Goal: Task Accomplishment & Management: Use online tool/utility

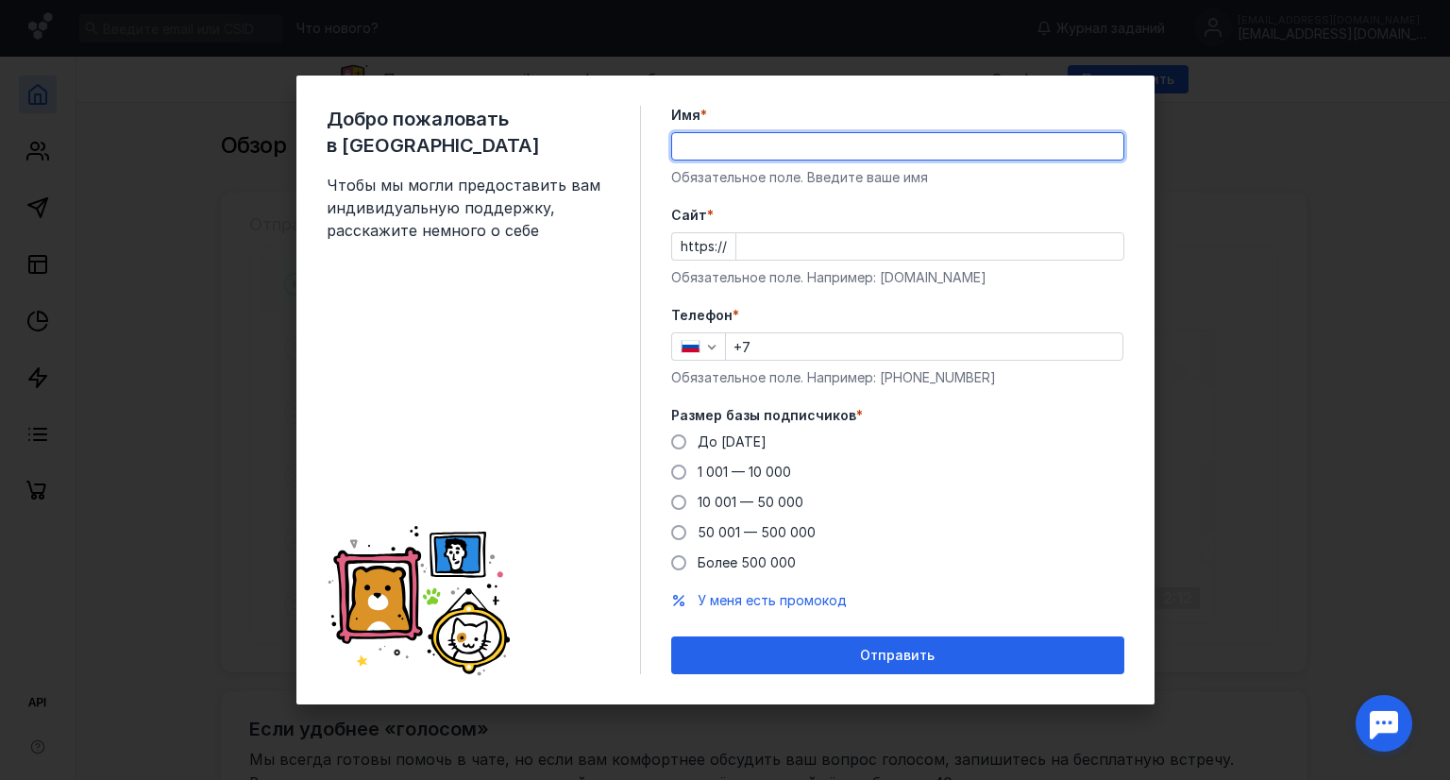
click at [831, 148] on input "Имя *" at bounding box center [897, 146] width 451 height 26
type input "[PERSON_NAME]"
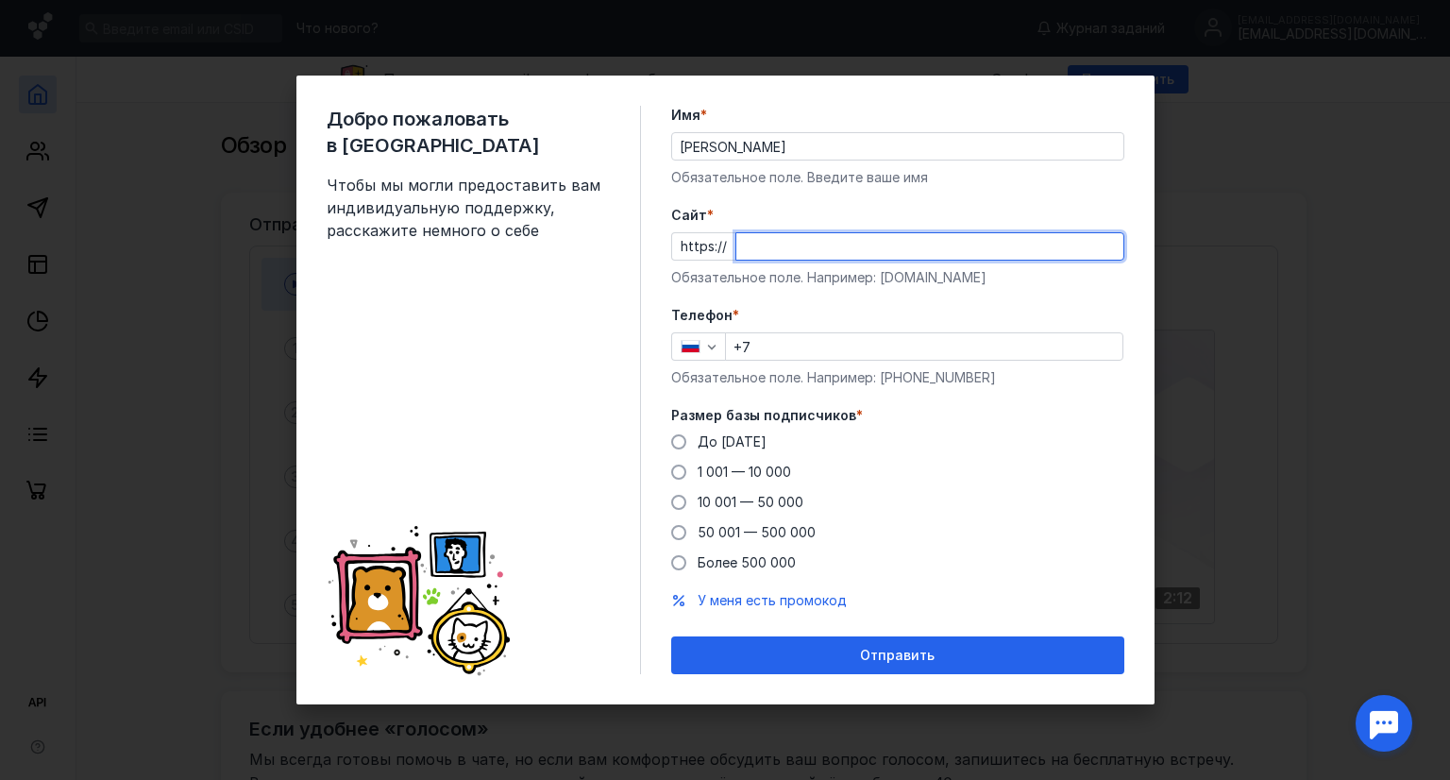
click at [820, 246] on input "Cайт *" at bounding box center [930, 246] width 387 height 26
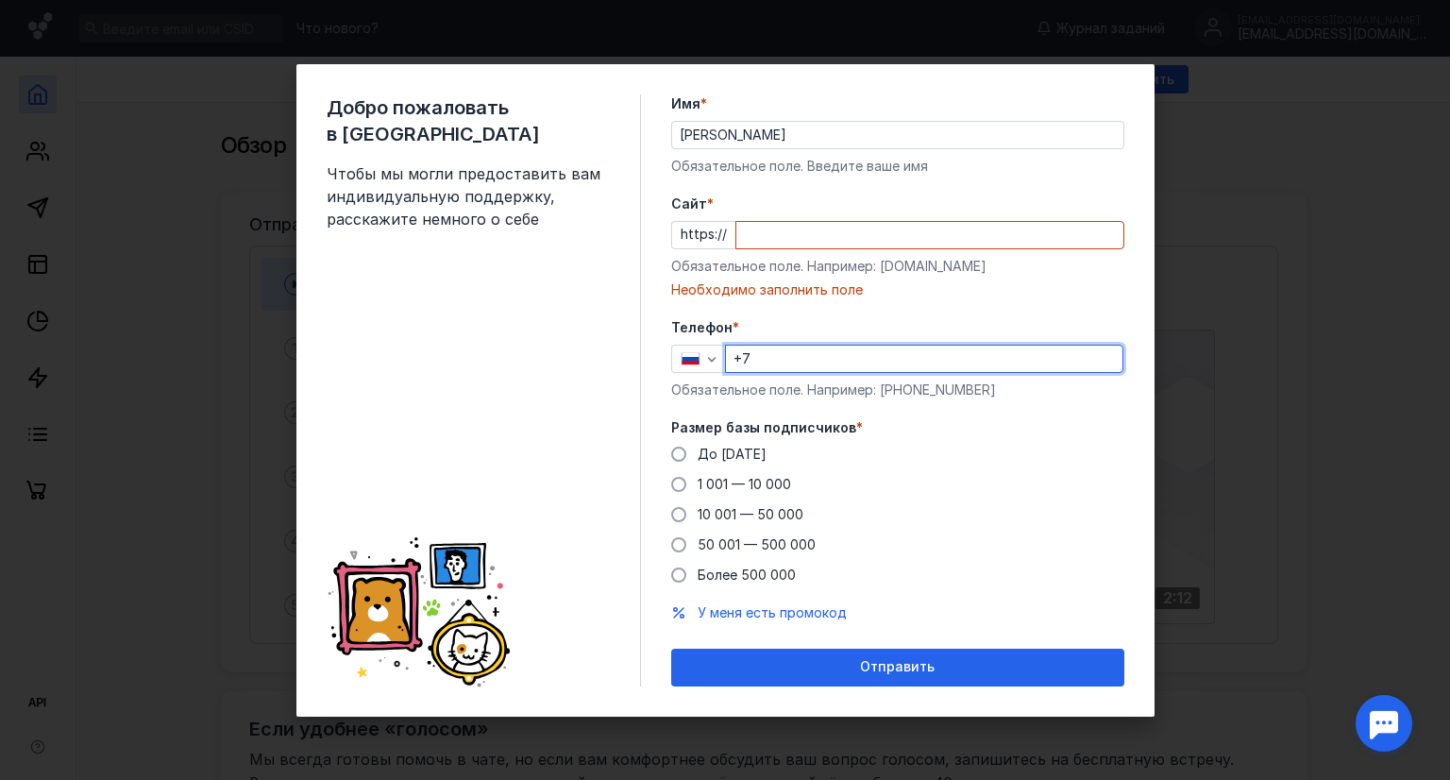
click at [822, 350] on input "+7" at bounding box center [924, 359] width 397 height 26
type input "[PHONE_NUMBER]"
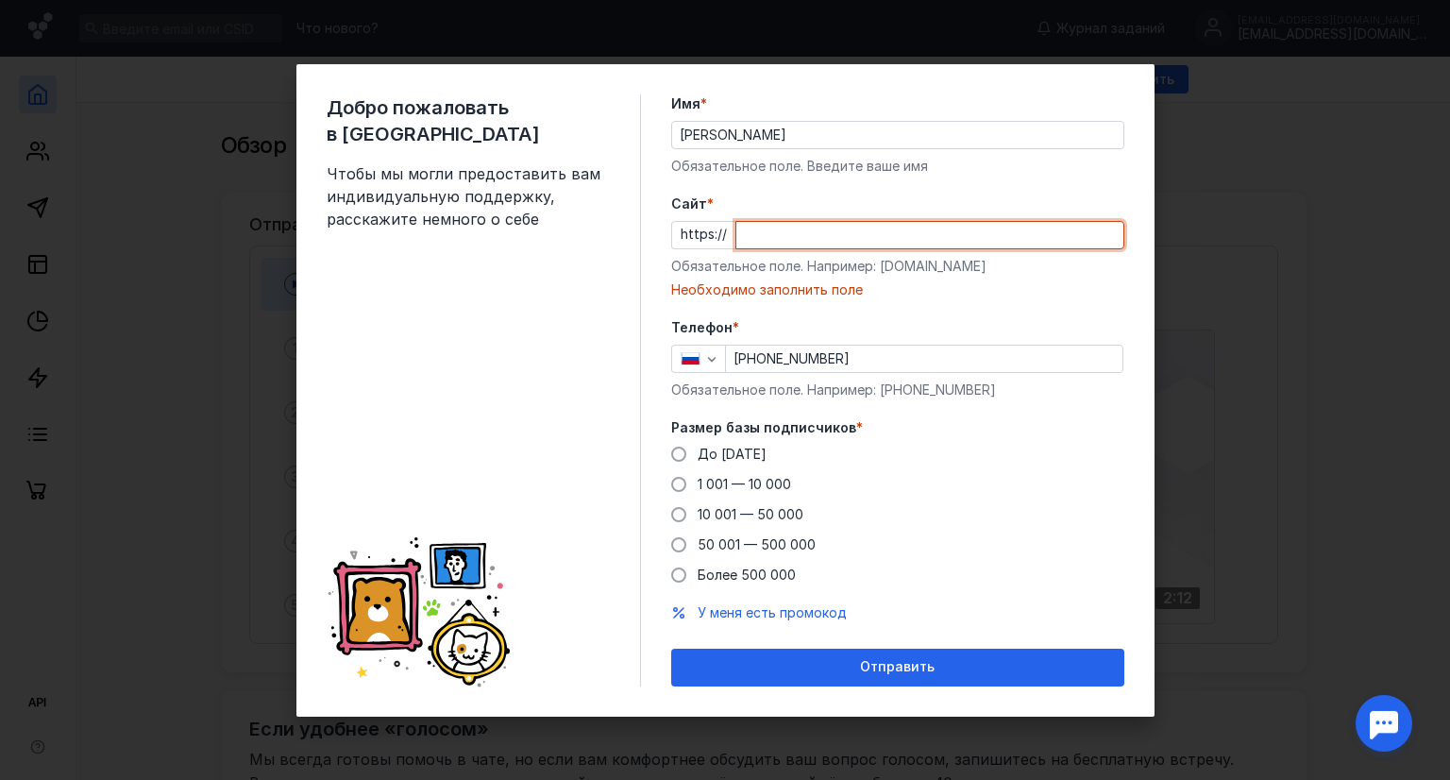
click at [821, 246] on input "Cайт *" at bounding box center [930, 235] width 387 height 26
type input "т"
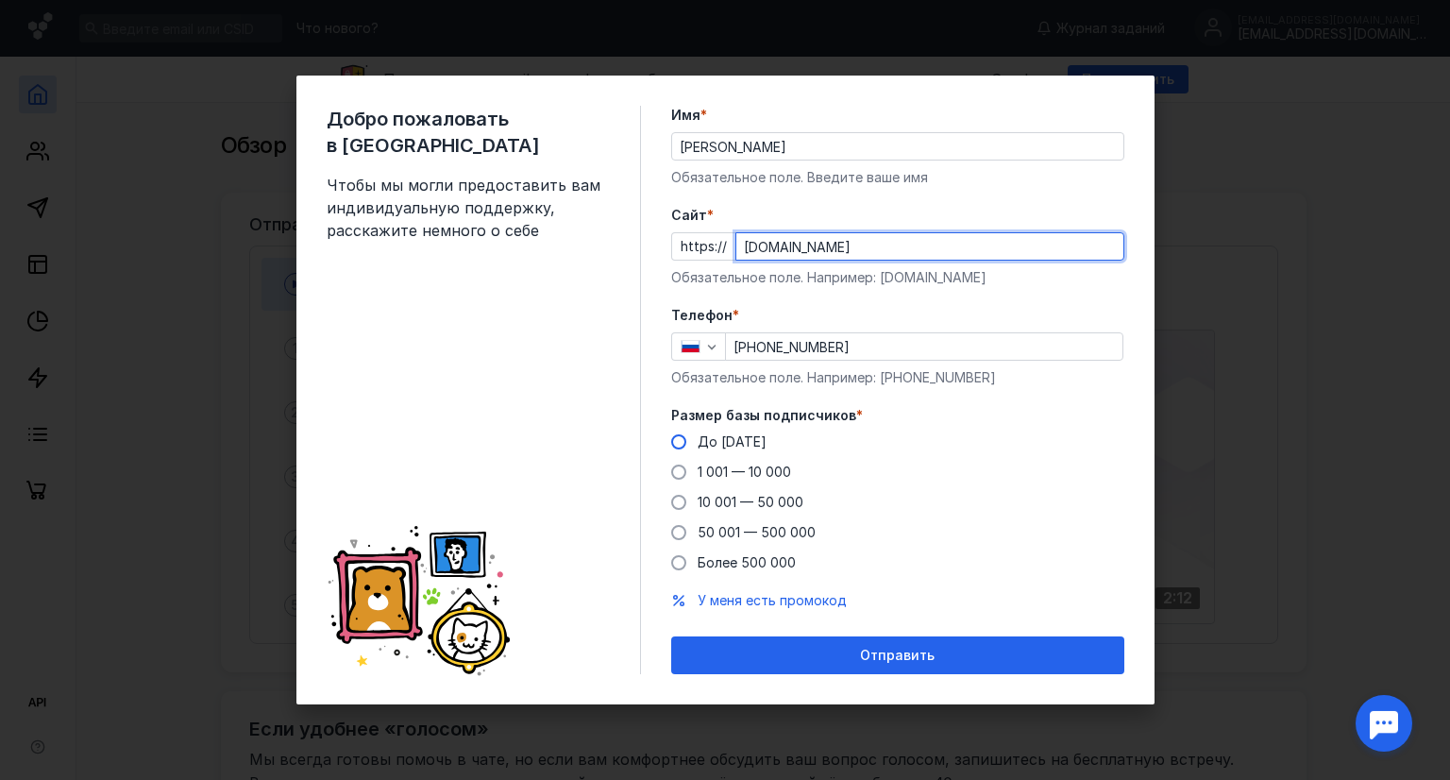
type input "[DOMAIN_NAME]"
click at [678, 432] on label "До [DATE]" at bounding box center [718, 441] width 95 height 19
click at [0, 0] on input "До [DATE]" at bounding box center [0, 0] width 0 height 0
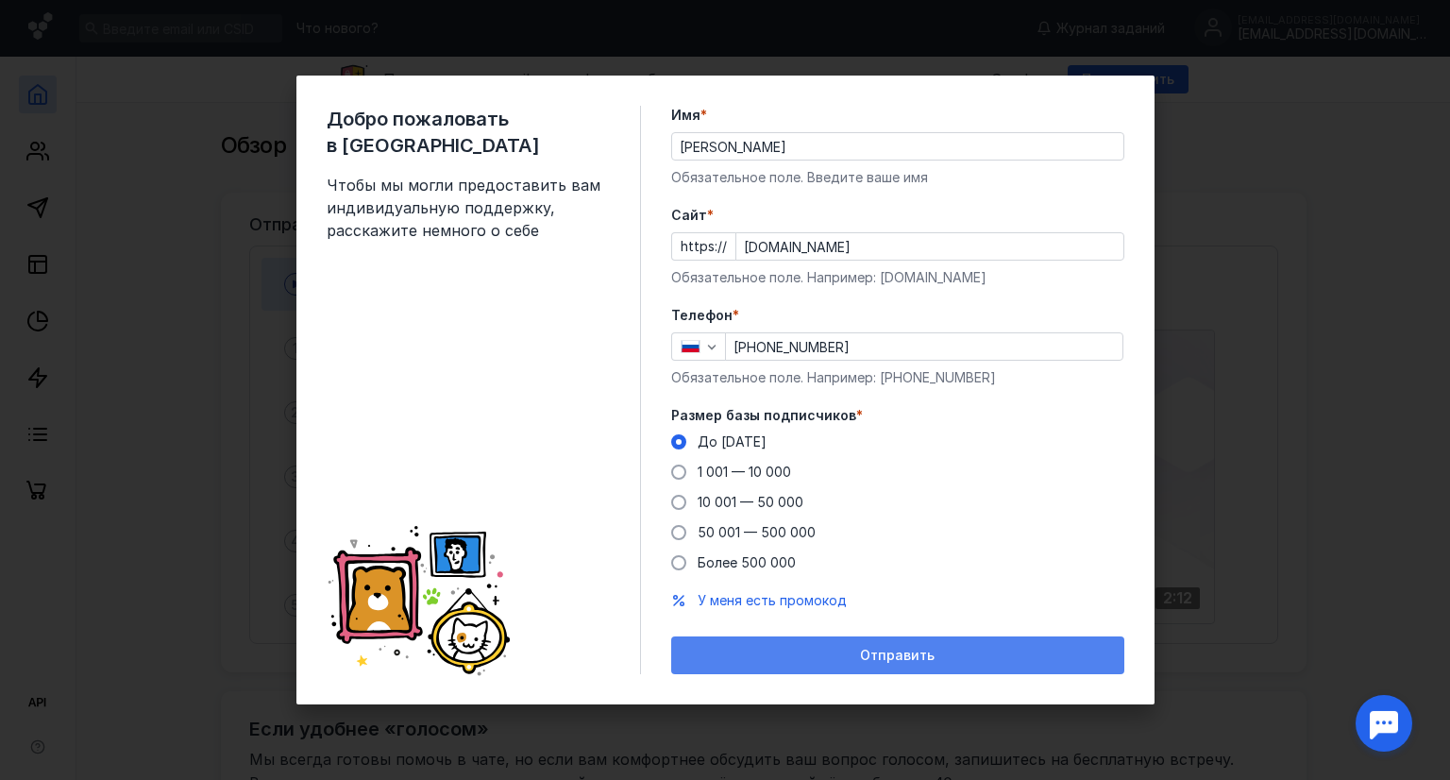
click at [840, 660] on div "Отправить" at bounding box center [898, 656] width 434 height 16
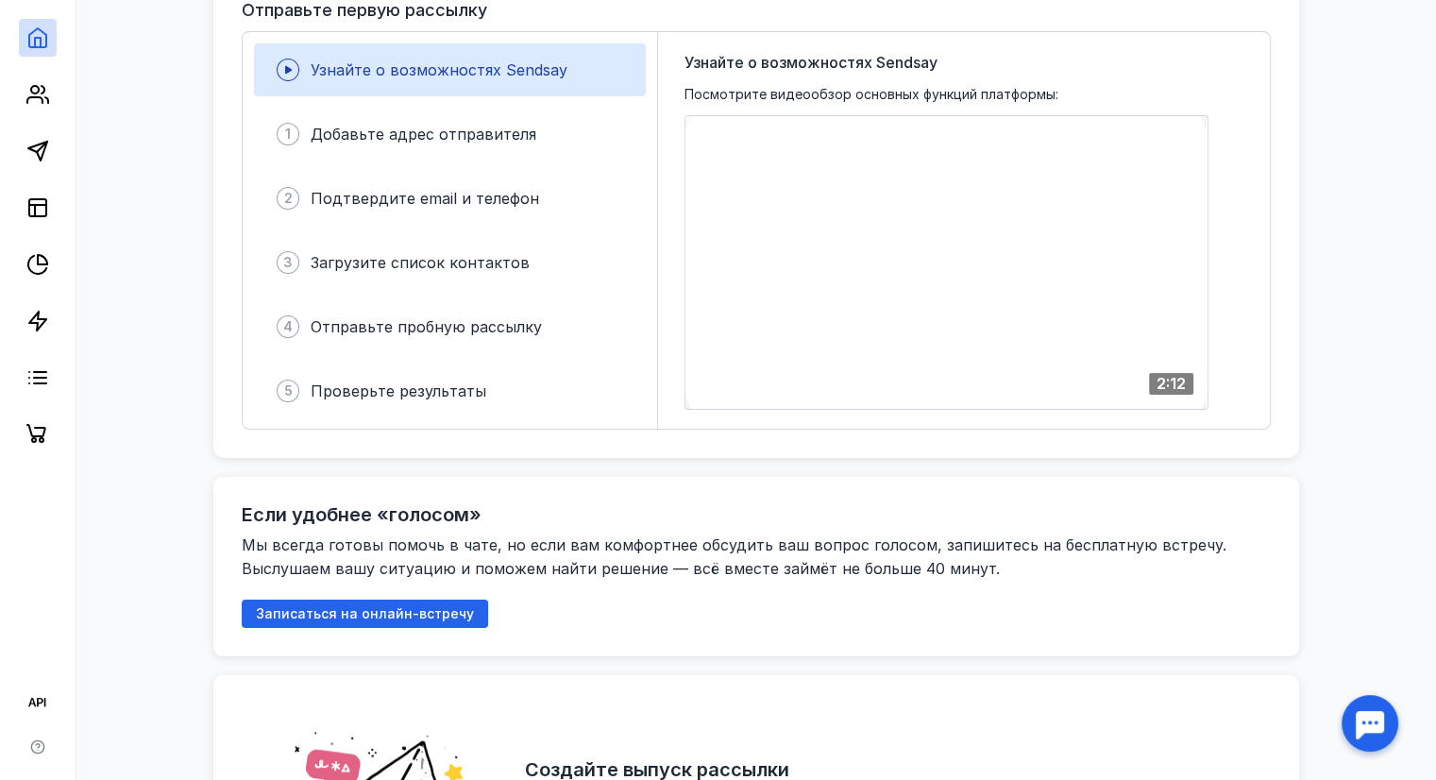
scroll to position [174, 0]
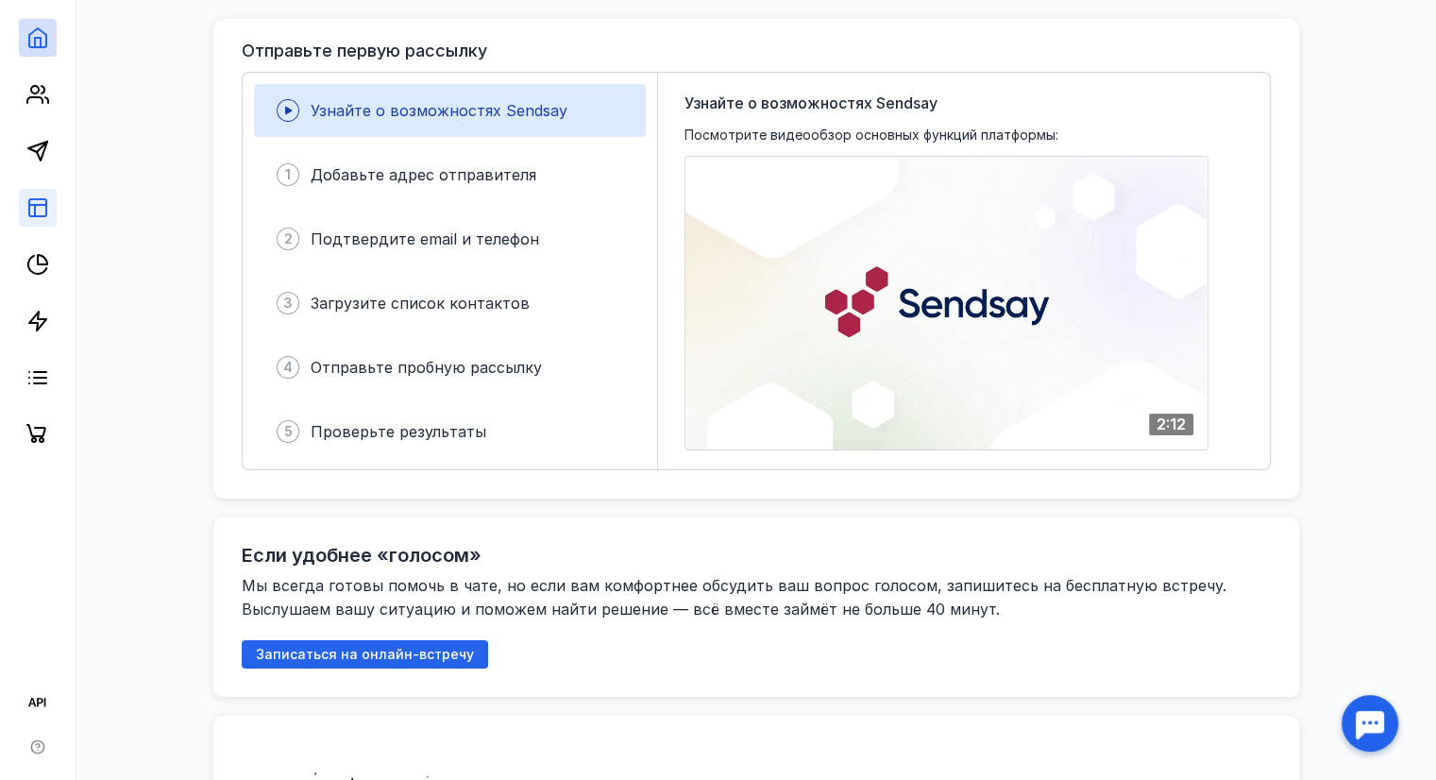
click at [23, 216] on link at bounding box center [38, 208] width 38 height 38
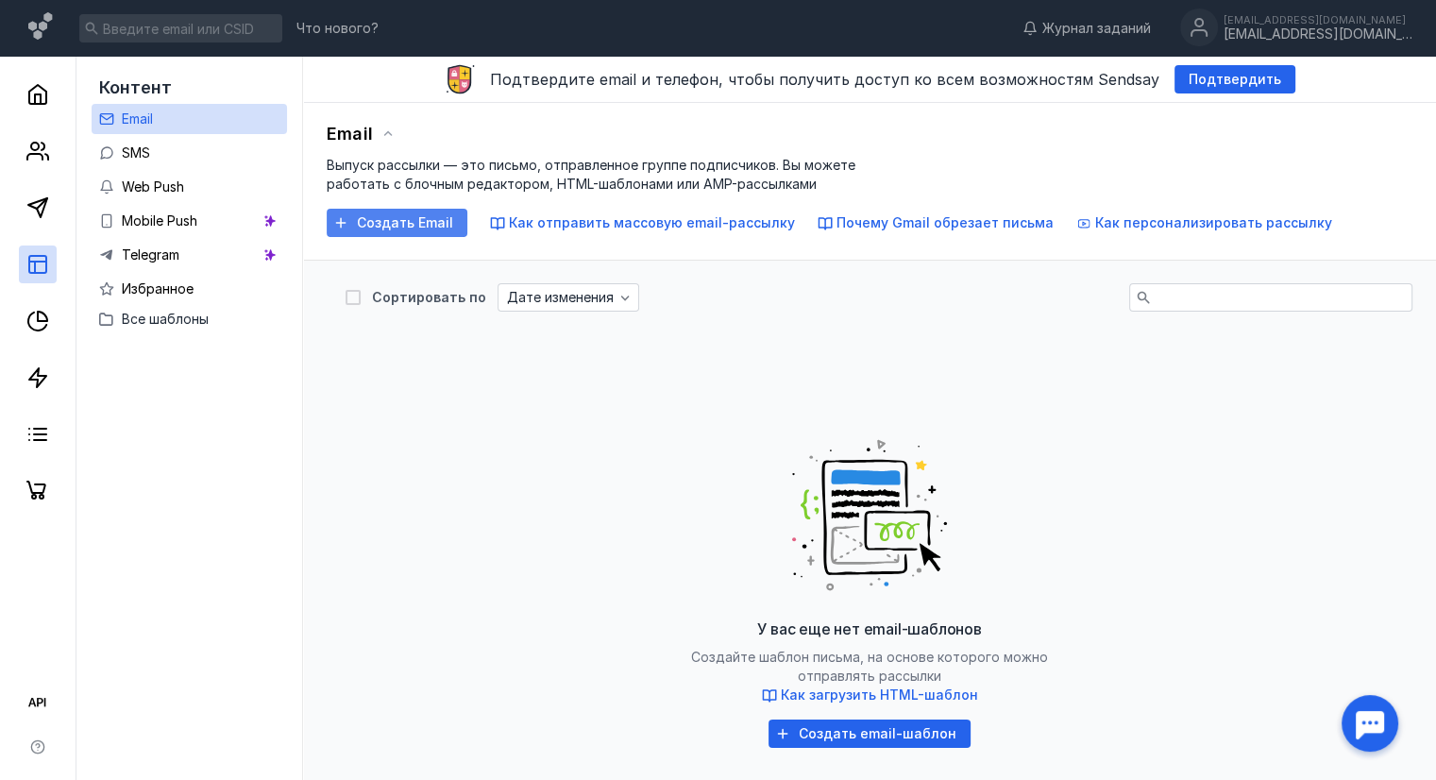
click at [393, 220] on span "Создать Email" at bounding box center [405, 223] width 96 height 16
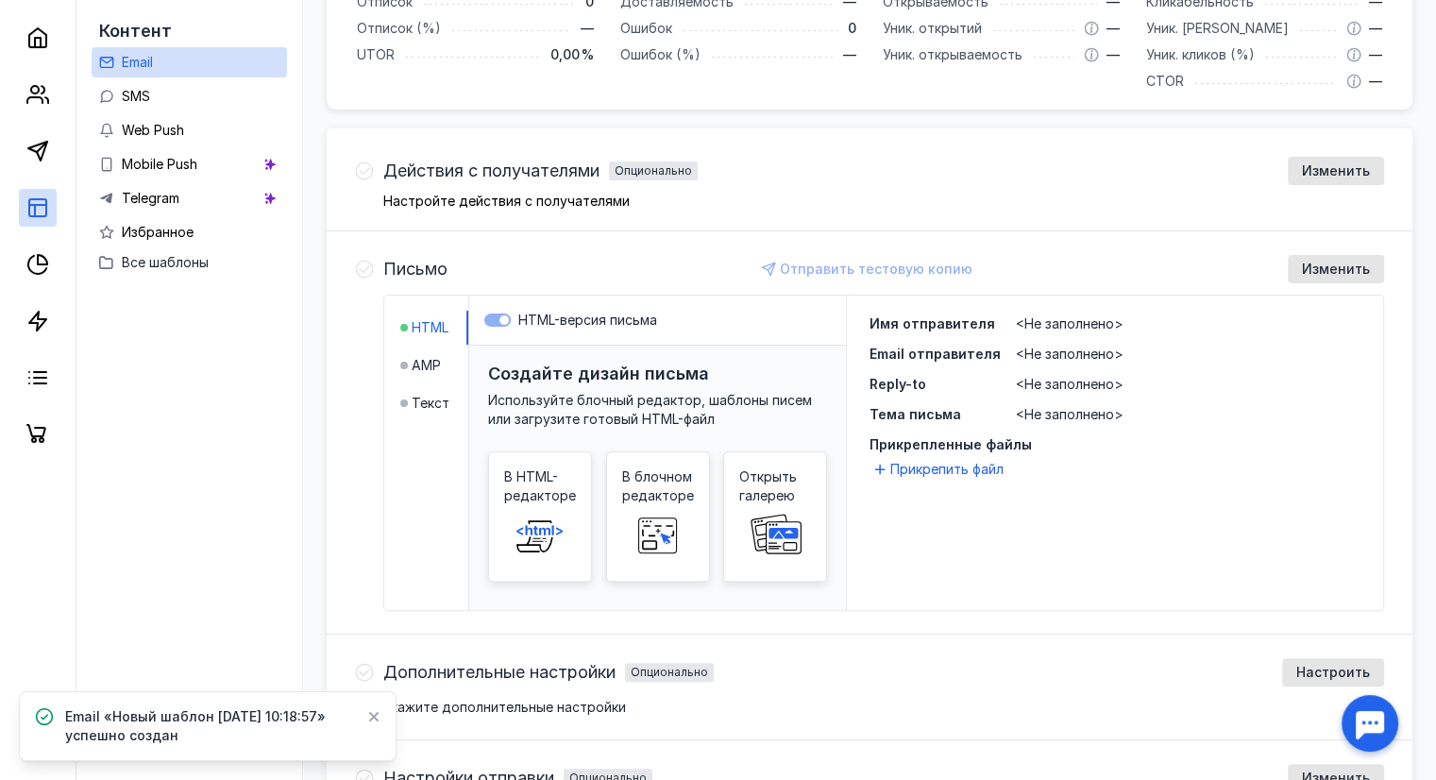
scroll to position [459, 0]
click at [662, 481] on span "В блочном редакторе" at bounding box center [658, 485] width 72 height 38
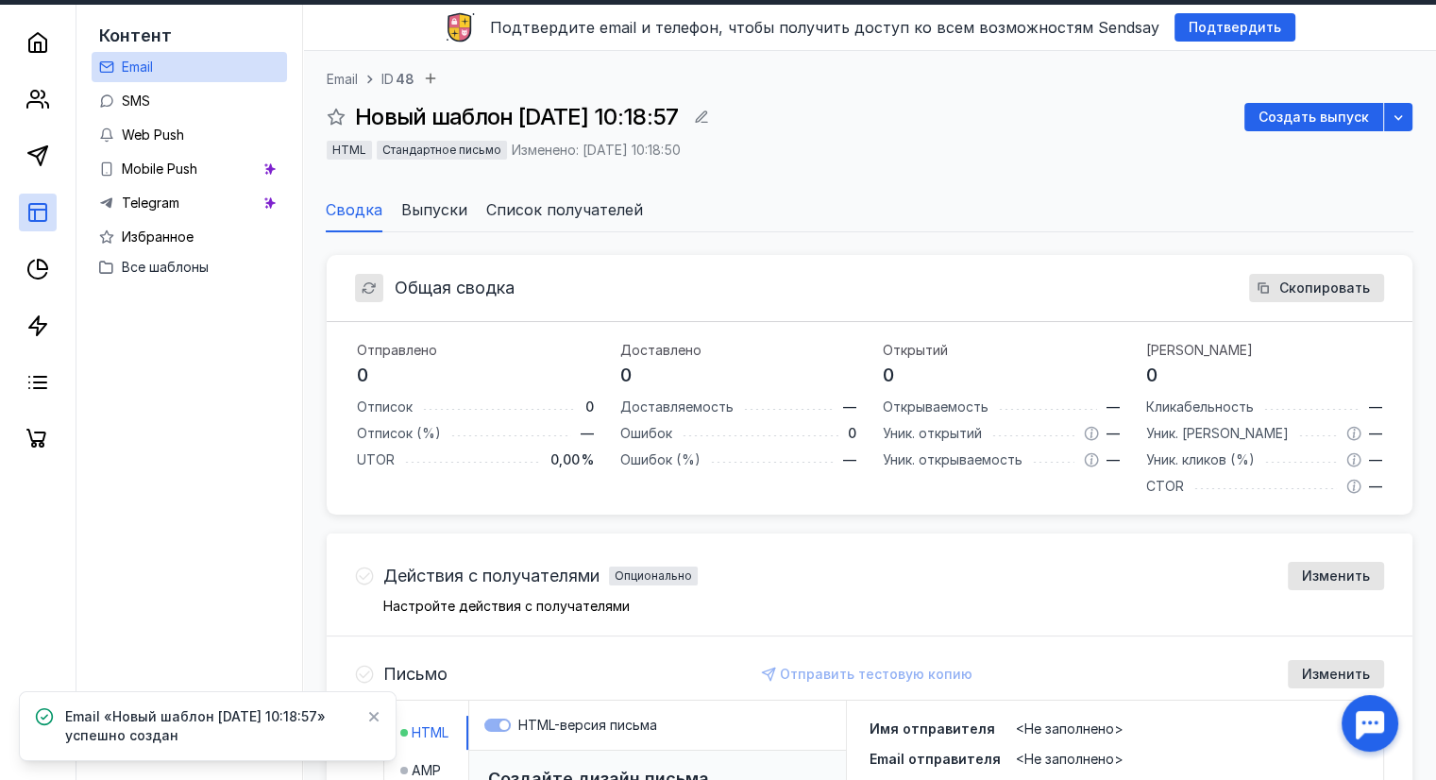
scroll to position [0, 0]
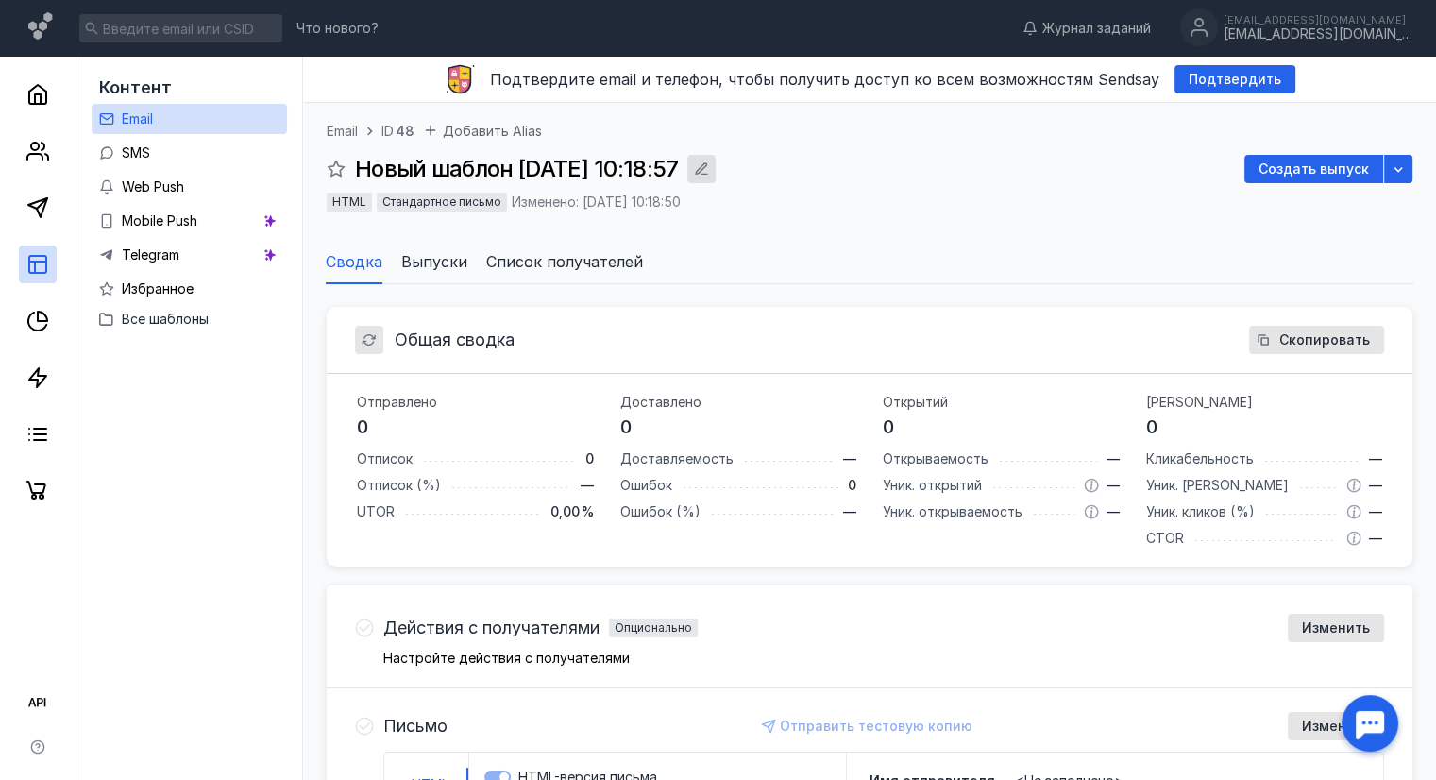
click at [709, 164] on icon "button" at bounding box center [701, 168] width 15 height 15
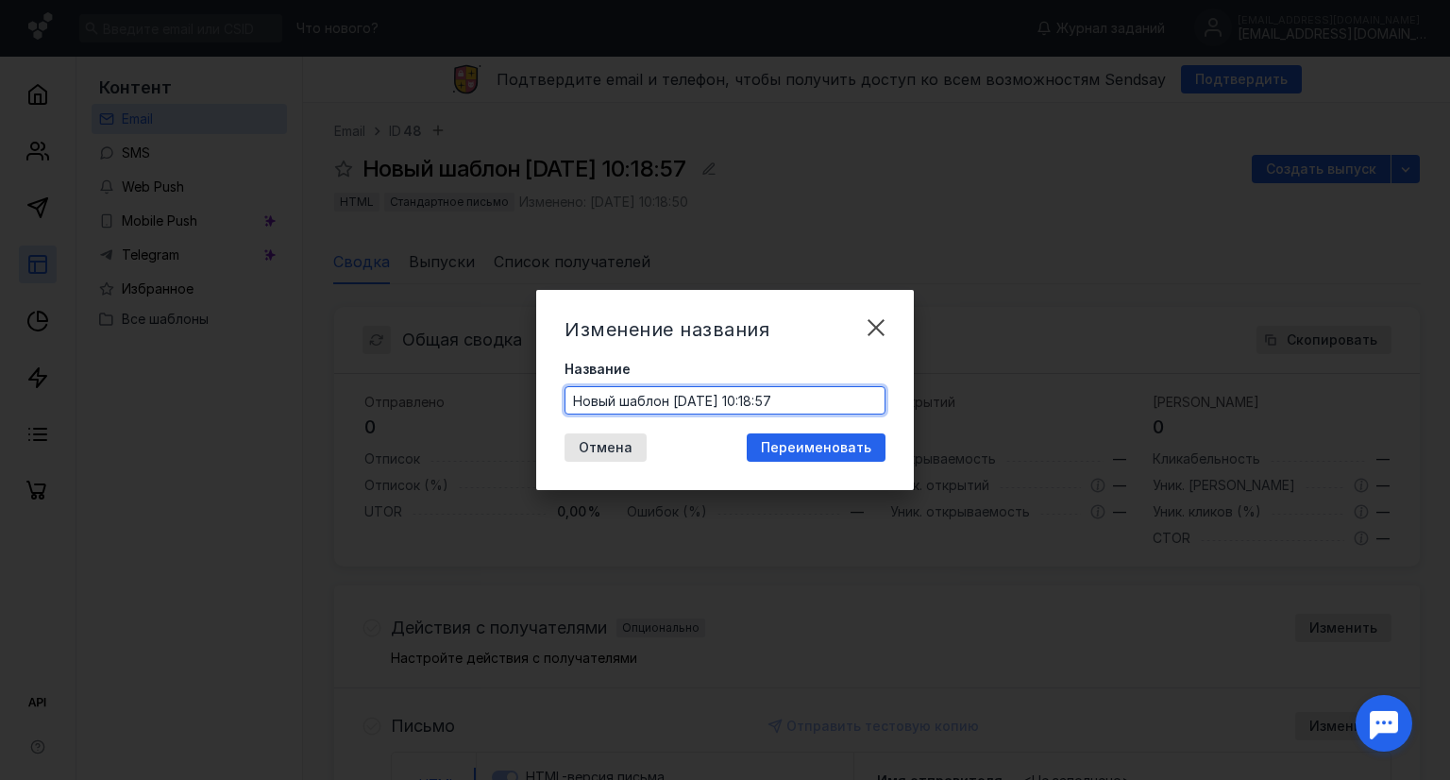
drag, startPoint x: 827, startPoint y: 395, endPoint x: 442, endPoint y: 379, distance: 385.6
click at [442, 379] on div "Изменение названия Название Новый шаблон [DATE] 10:18:57 Отмена Переименовать" at bounding box center [725, 390] width 1450 height 780
type input "H"
type input "Рассылка [PERSON_NAME]"
click at [827, 451] on span "Переименовать" at bounding box center [816, 448] width 110 height 16
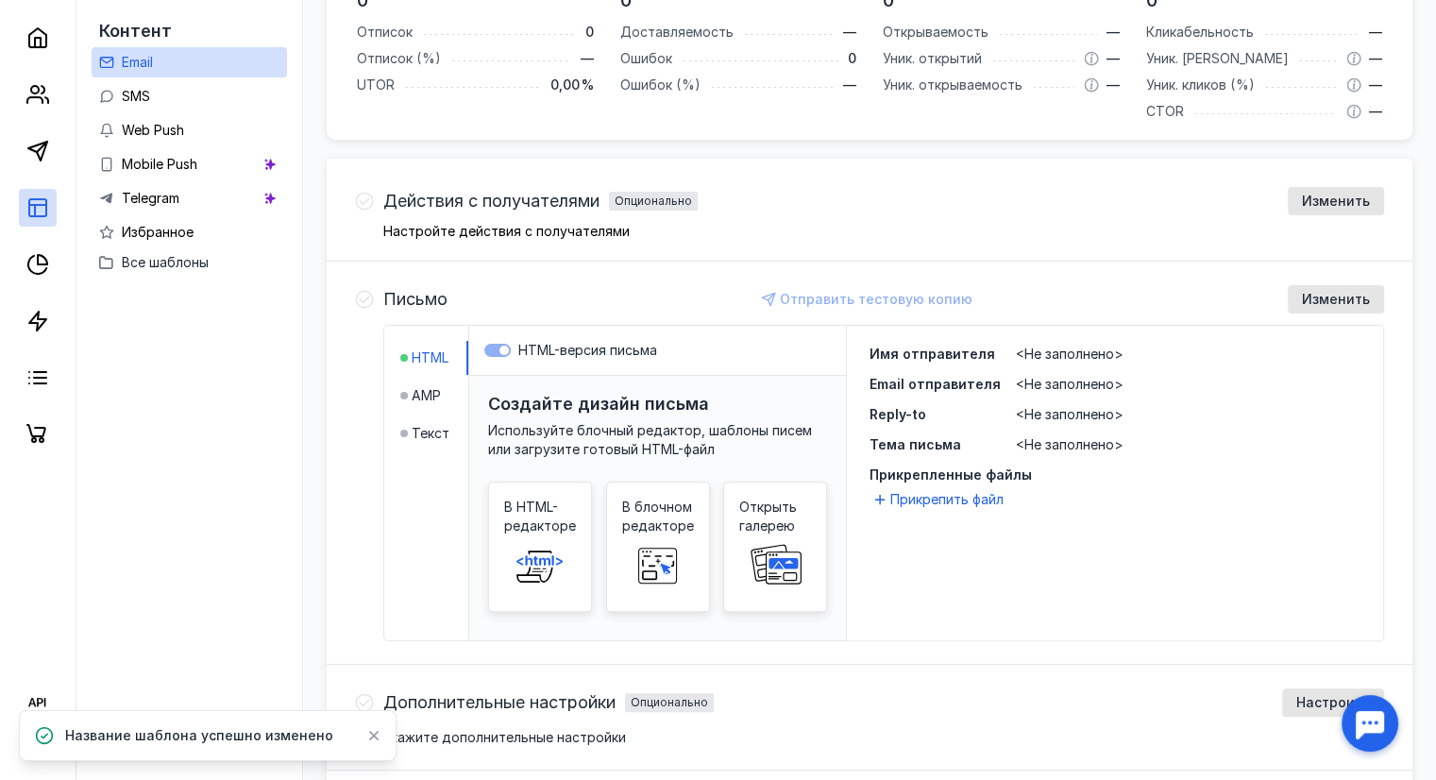
scroll to position [429, 0]
click at [1056, 348] on span "<Не заполнено>" at bounding box center [1070, 352] width 108 height 16
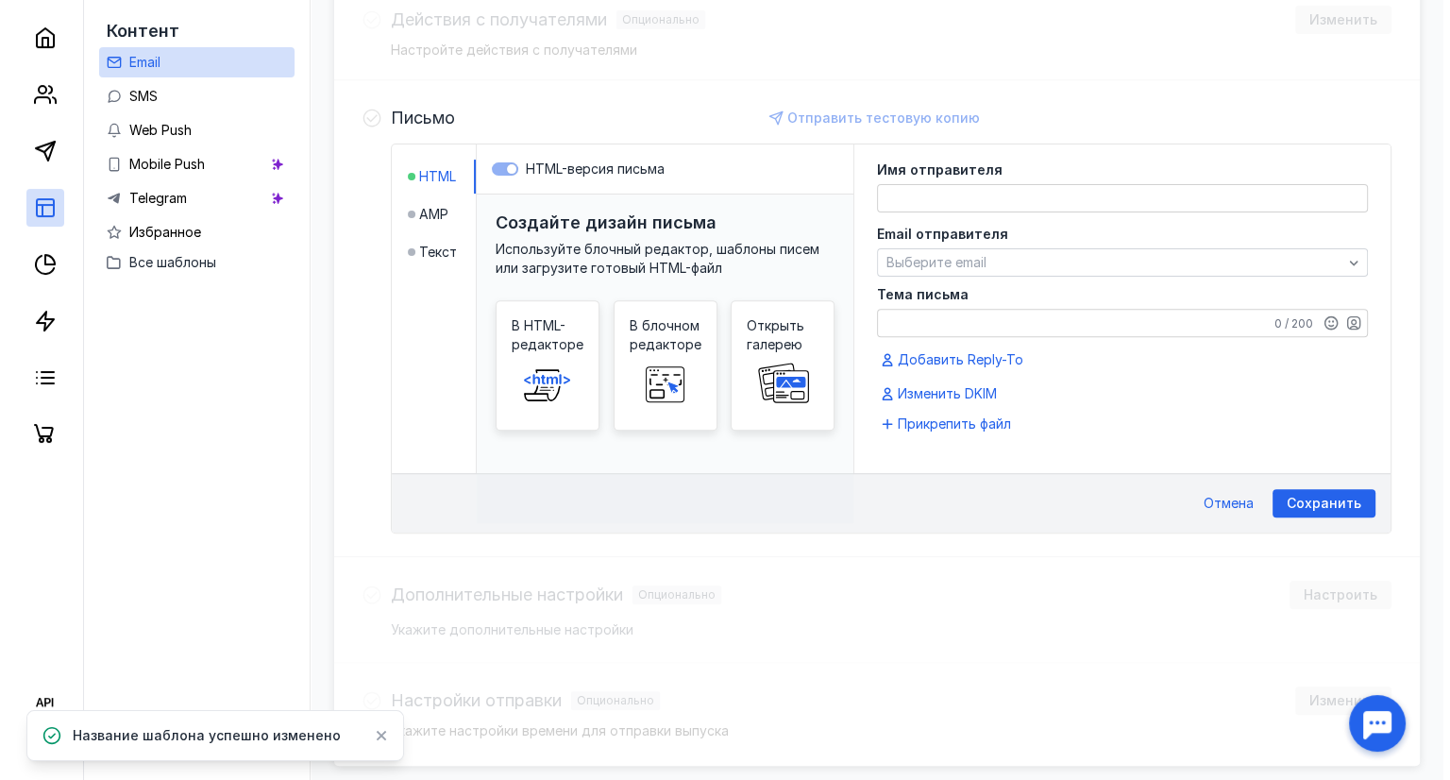
scroll to position [680, 0]
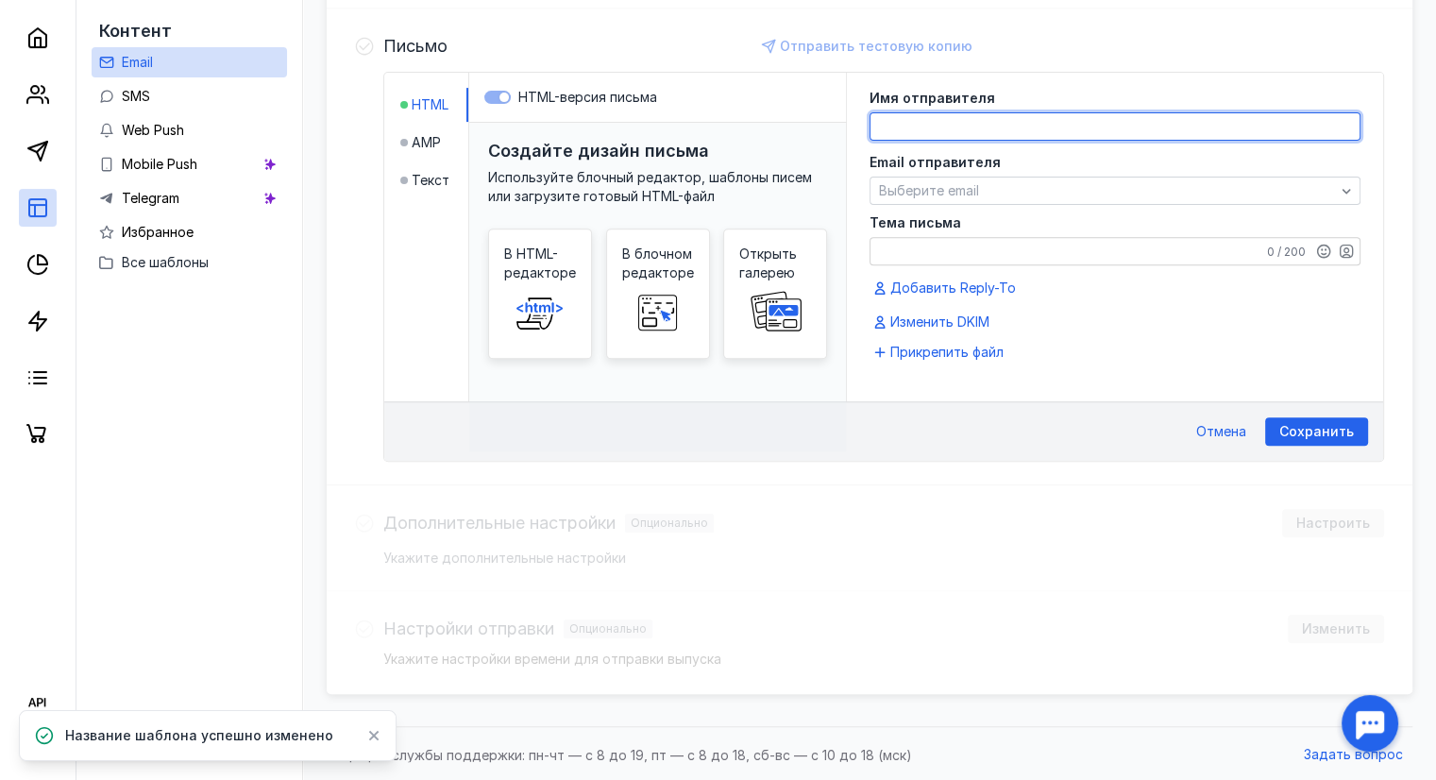
click at [910, 125] on textarea at bounding box center [1115, 126] width 489 height 26
type textarea "G"
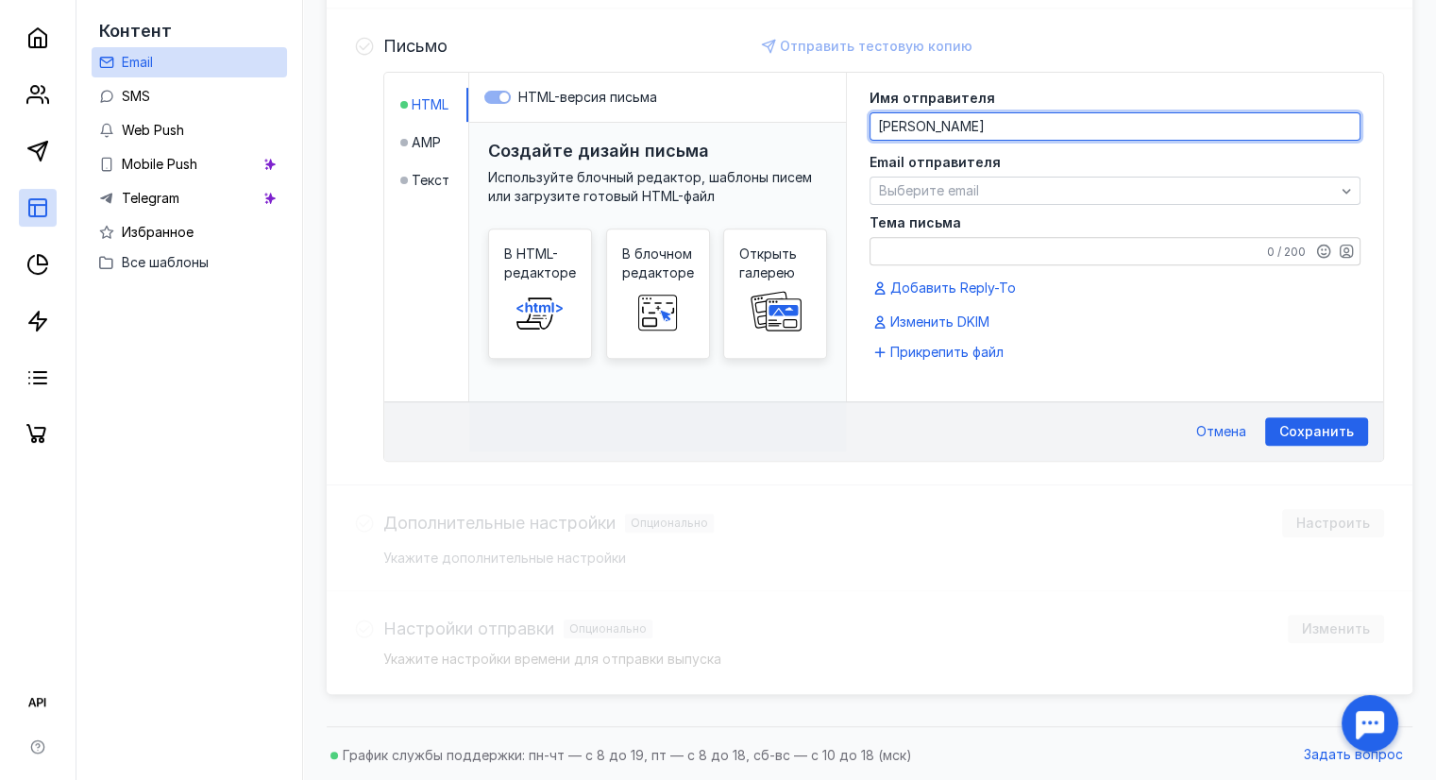
type textarea "[PERSON_NAME]"
click at [958, 188] on span "Выберите email" at bounding box center [929, 190] width 100 height 16
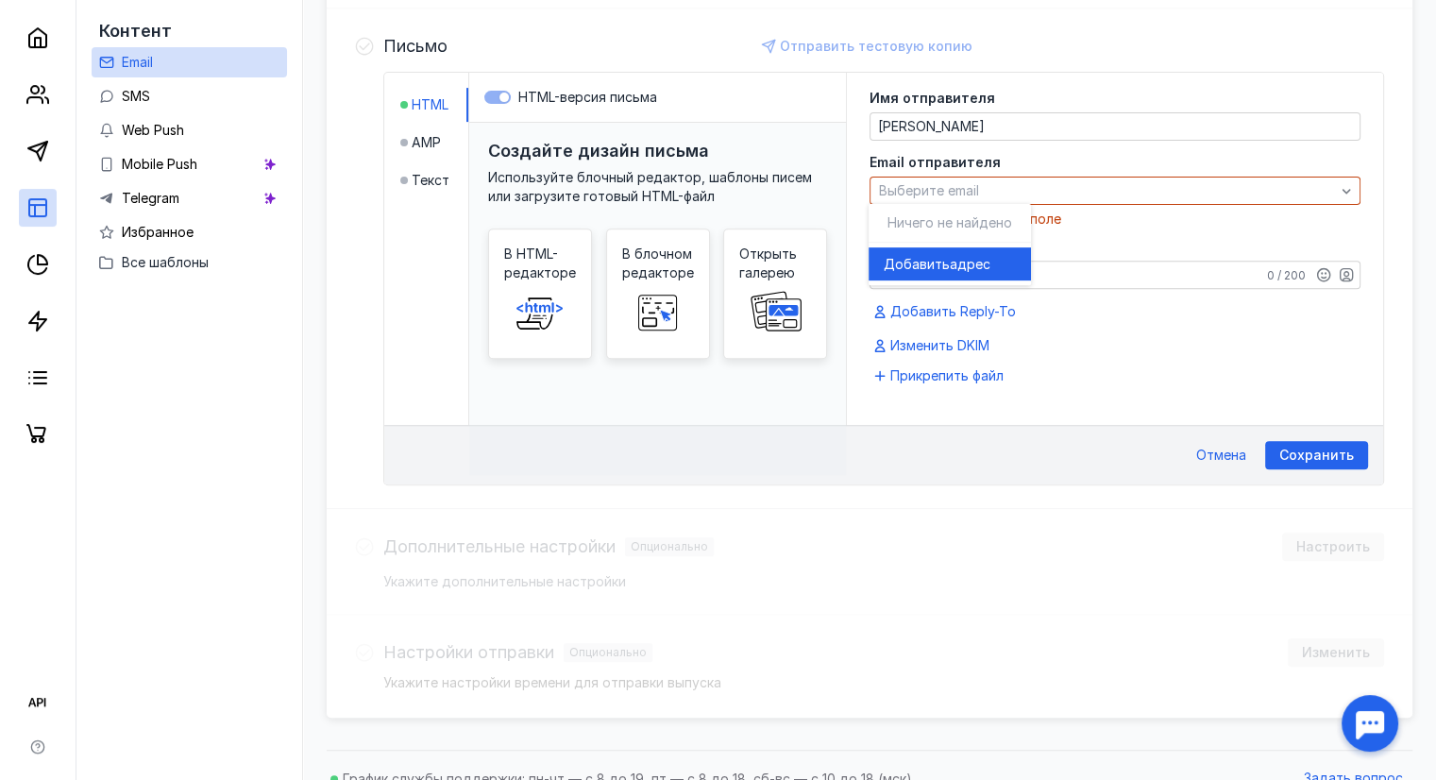
click at [961, 262] on span "адрес" at bounding box center [970, 264] width 41 height 19
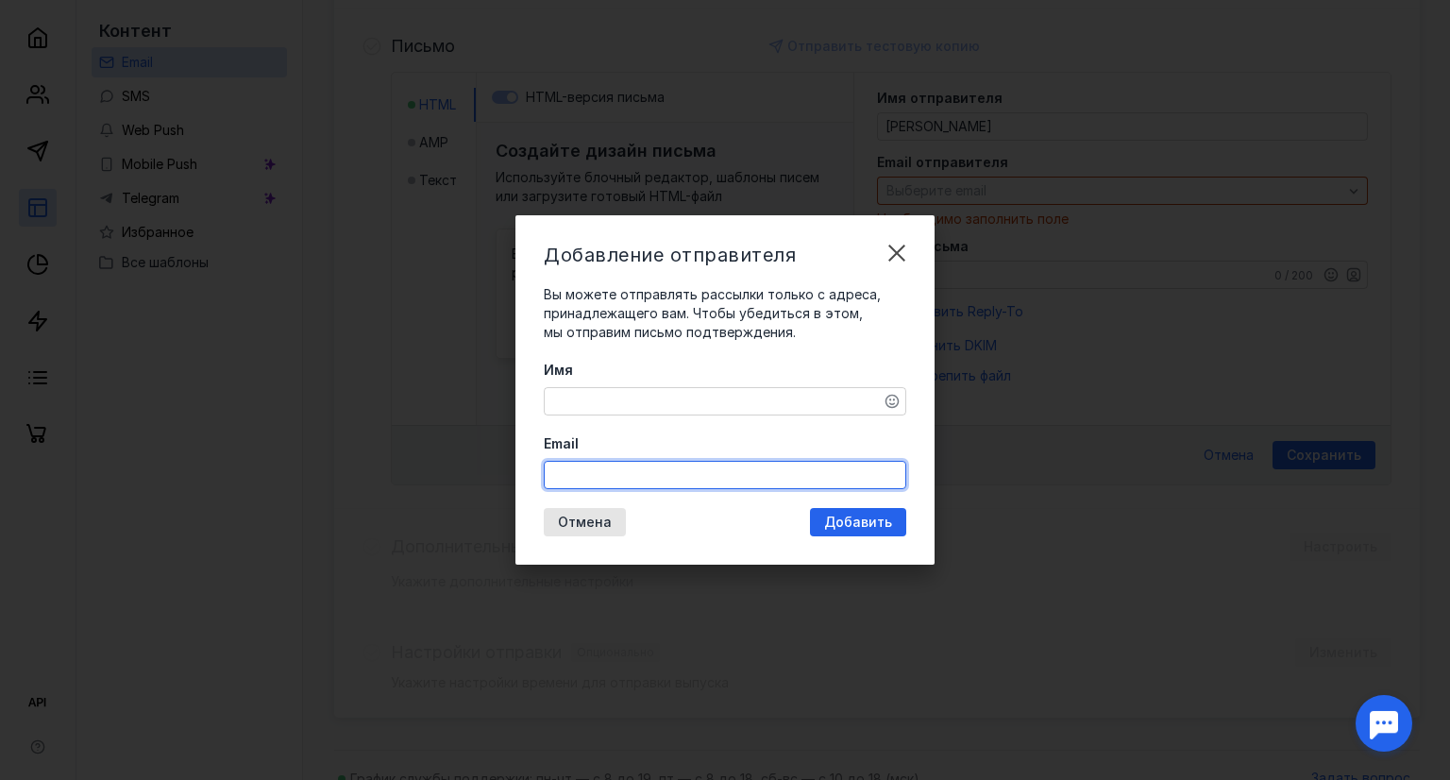
paste input "[EMAIL_ADDRESS][DOMAIN_NAME]"
click at [620, 473] on input "Email" at bounding box center [725, 475] width 361 height 26
type input "[EMAIL_ADDRESS][DOMAIN_NAME]"
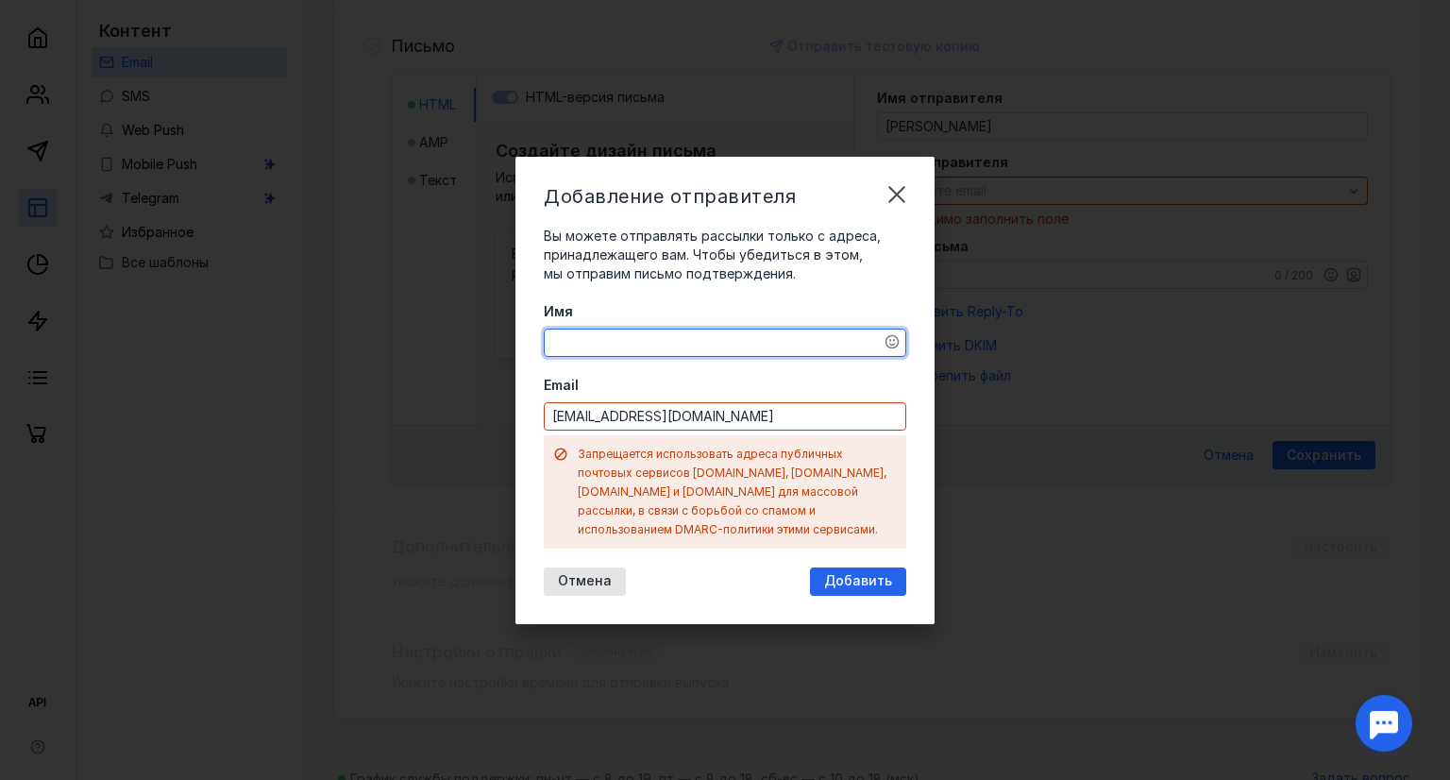
click at [676, 396] on div "Имя Email [EMAIL_ADDRESS][DOMAIN_NAME] Запрещается использовать адреса публичны…" at bounding box center [725, 425] width 363 height 246
type textarea "[PERSON_NAME]"
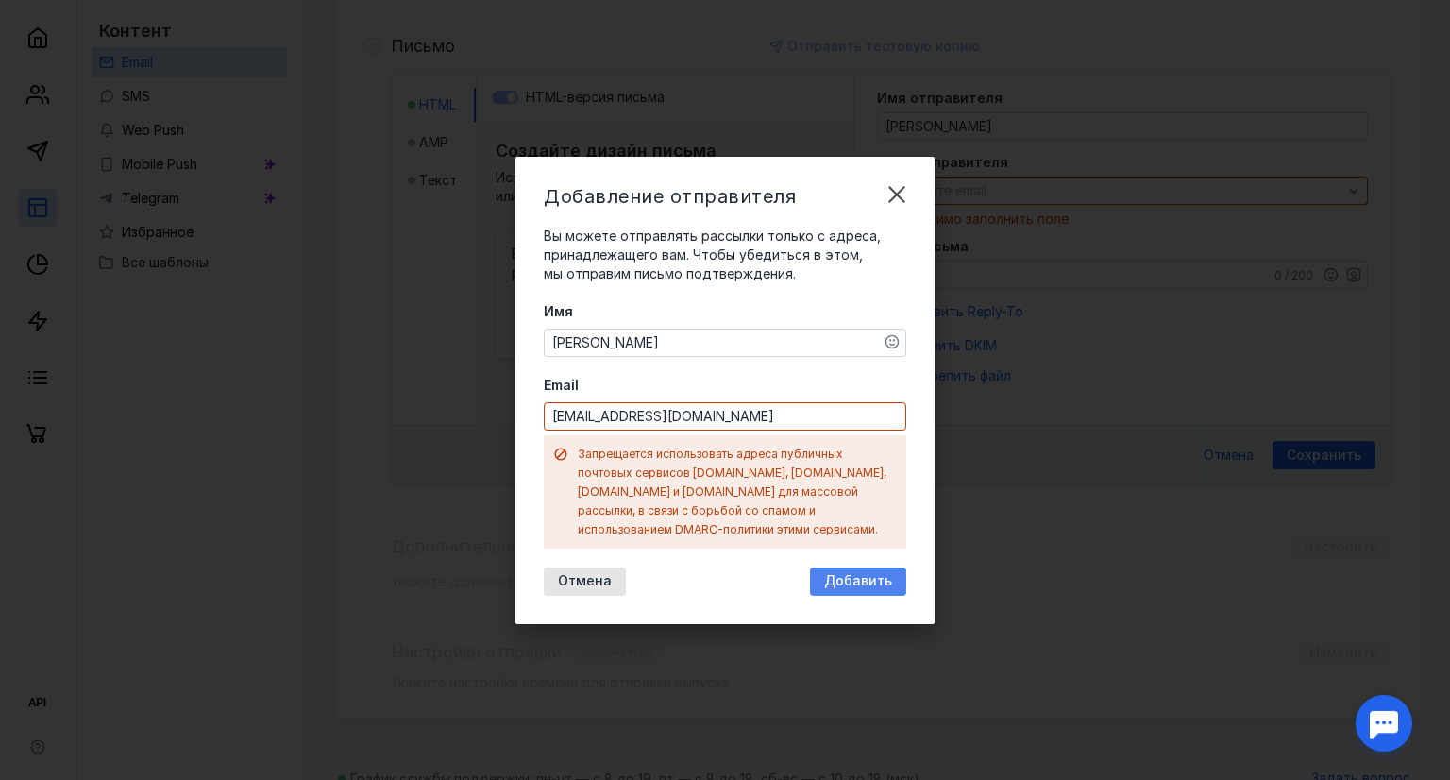
click at [846, 573] on span "Добавить" at bounding box center [858, 581] width 68 height 16
click at [860, 568] on div "Добавить" at bounding box center [858, 582] width 96 height 28
click at [749, 418] on input "[EMAIL_ADDRESS][DOMAIN_NAME]" at bounding box center [725, 416] width 361 height 26
